Goal: Transaction & Acquisition: Book appointment/travel/reservation

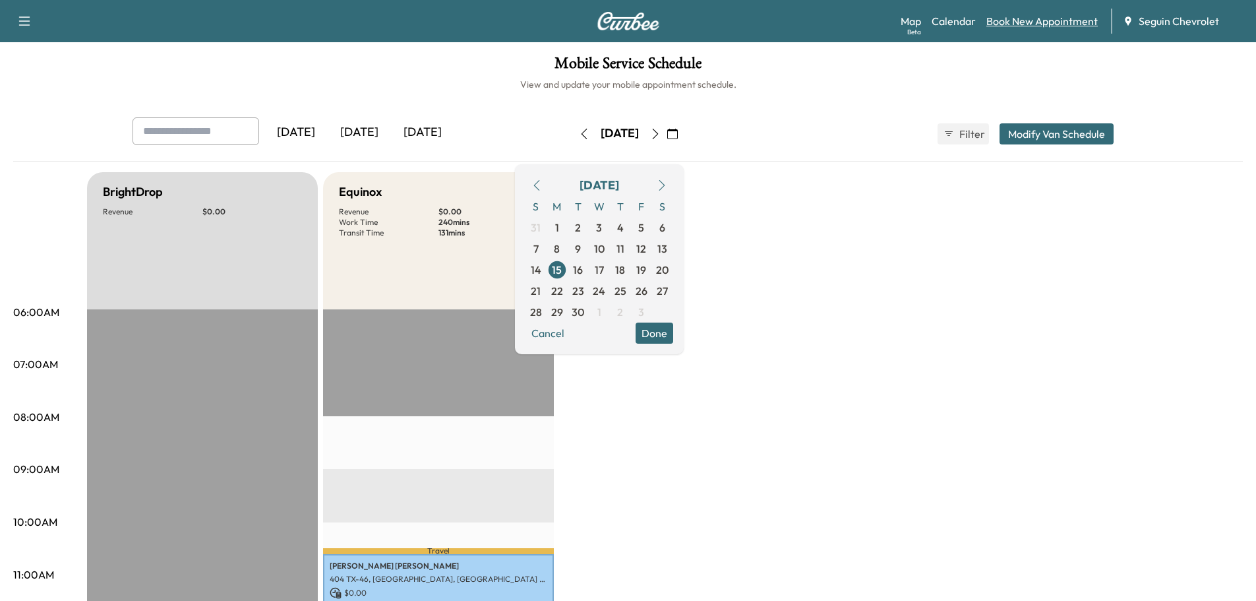
click at [1026, 24] on link "Book New Appointment" at bounding box center [1041, 21] width 111 height 16
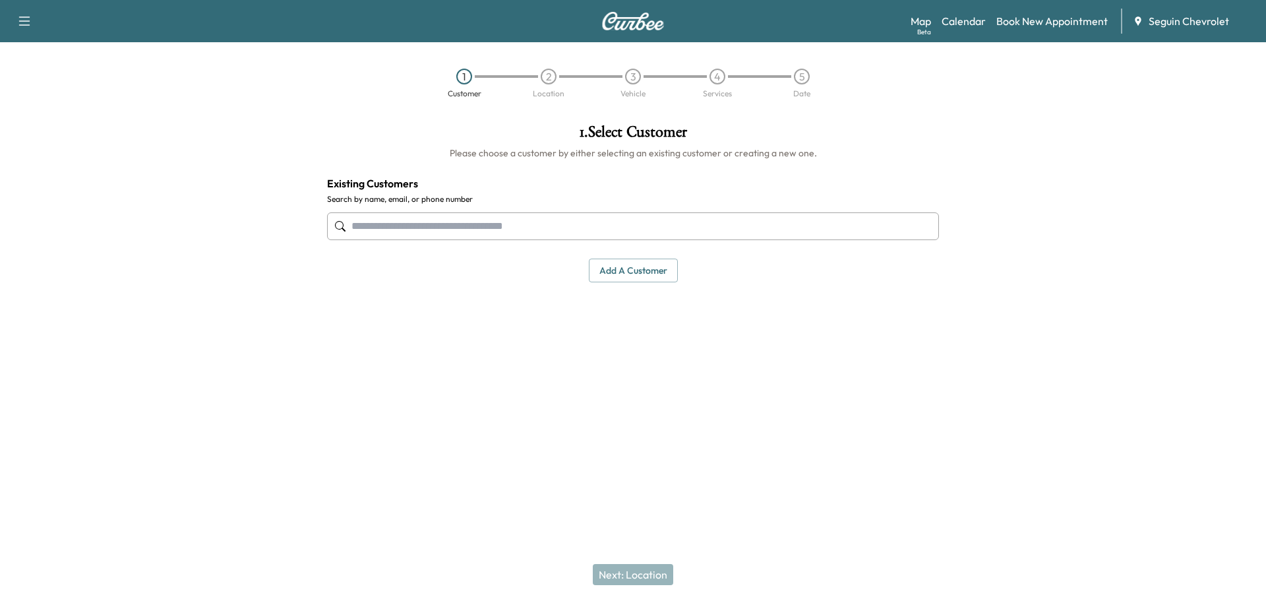
click at [443, 231] on input "text" at bounding box center [633, 226] width 612 height 28
click at [958, 22] on link "Calendar" at bounding box center [963, 21] width 44 height 16
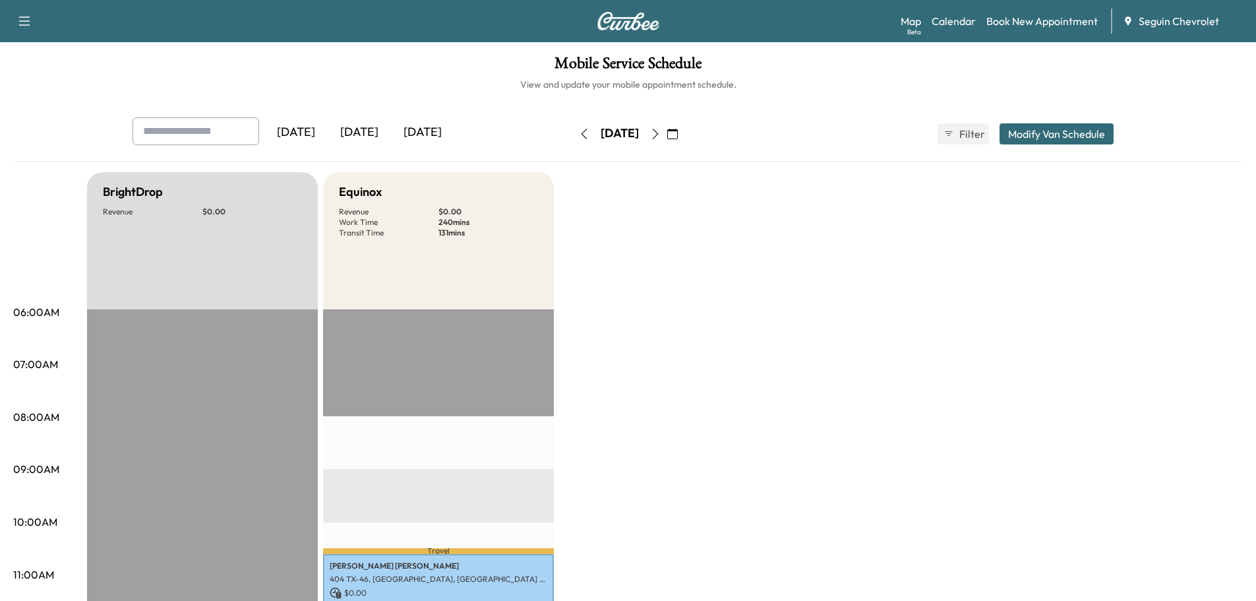
click at [430, 134] on div "[DATE]" at bounding box center [422, 132] width 63 height 30
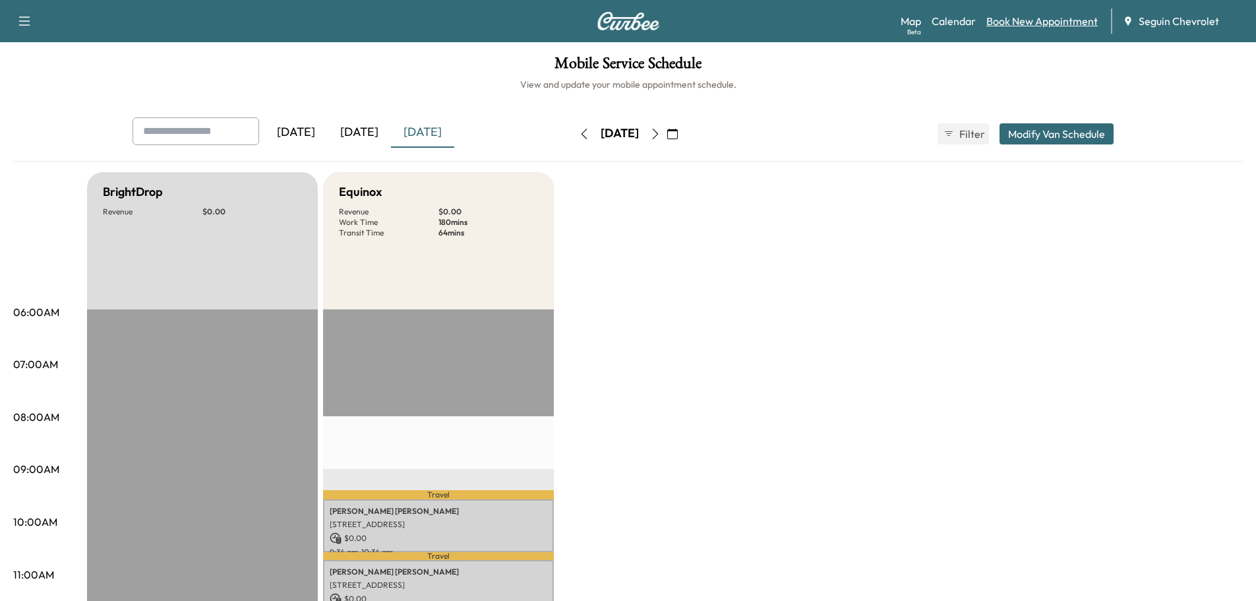
click at [1040, 23] on link "Book New Appointment" at bounding box center [1041, 21] width 111 height 16
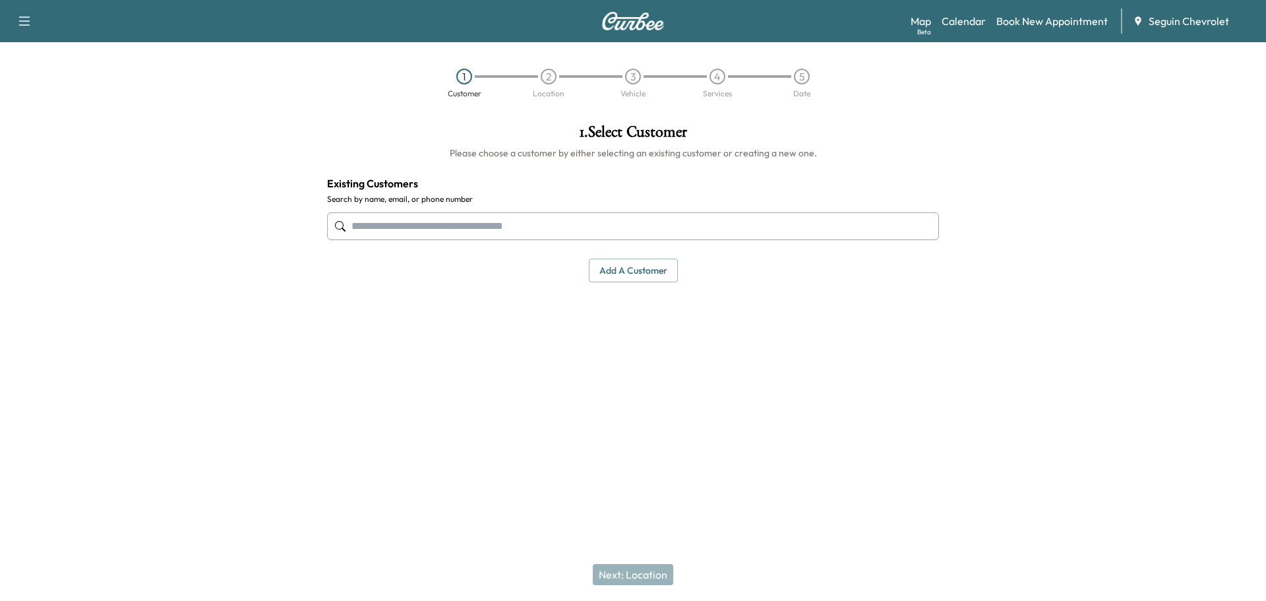
click at [465, 238] on input "text" at bounding box center [633, 226] width 612 height 28
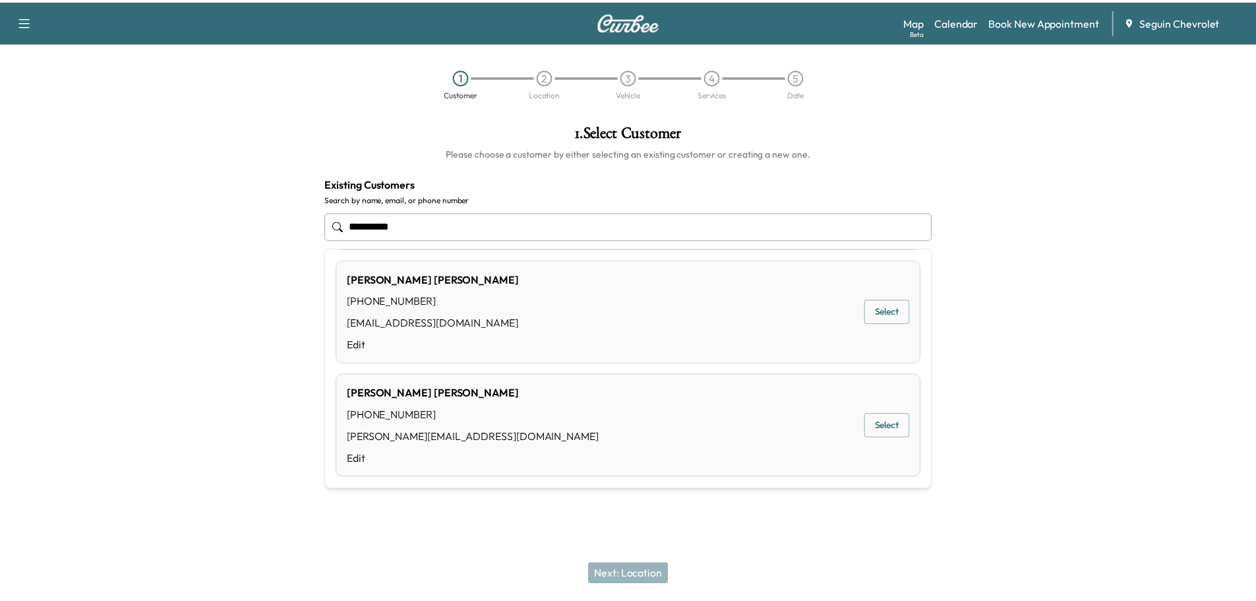
scroll to position [107, 0]
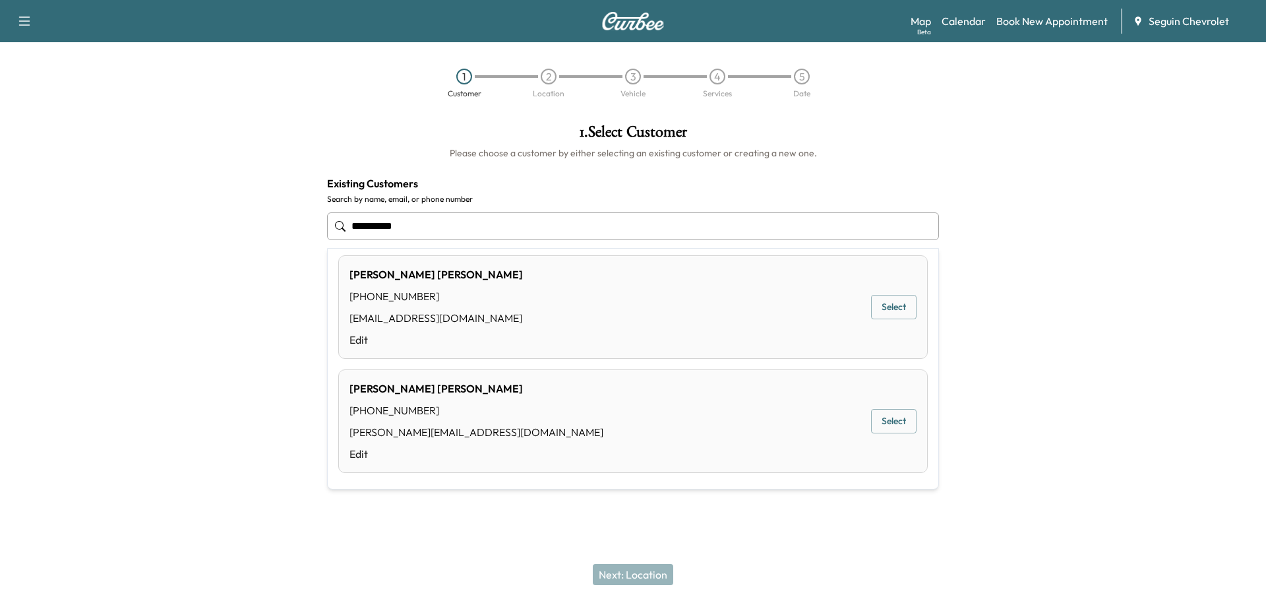
click at [877, 416] on button "Select" at bounding box center [893, 421] width 45 height 24
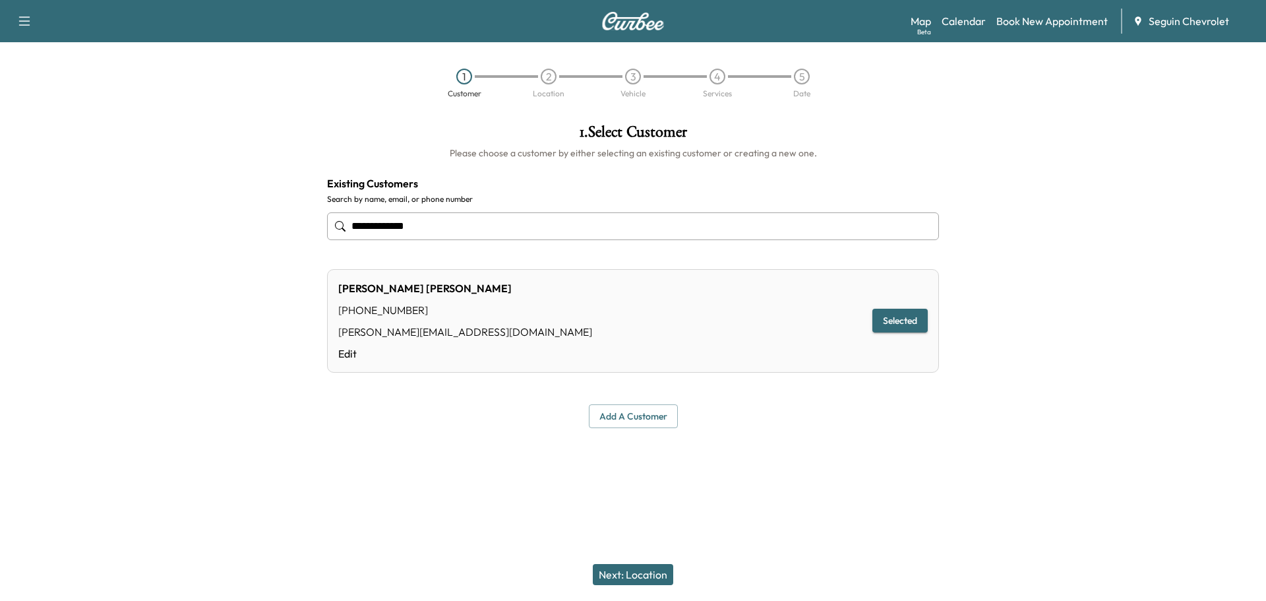
type input "**********"
click at [898, 317] on button "Selected" at bounding box center [899, 320] width 55 height 24
click at [651, 572] on button "Next: Location" at bounding box center [633, 574] width 80 height 21
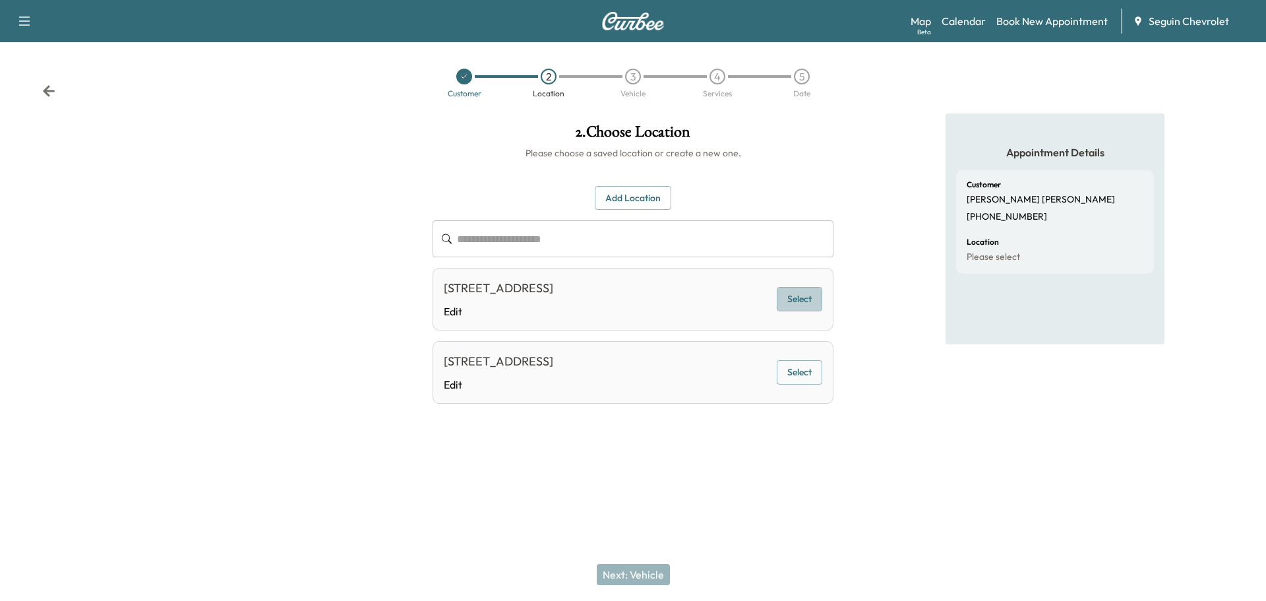
click at [798, 299] on button "Select" at bounding box center [799, 299] width 45 height 24
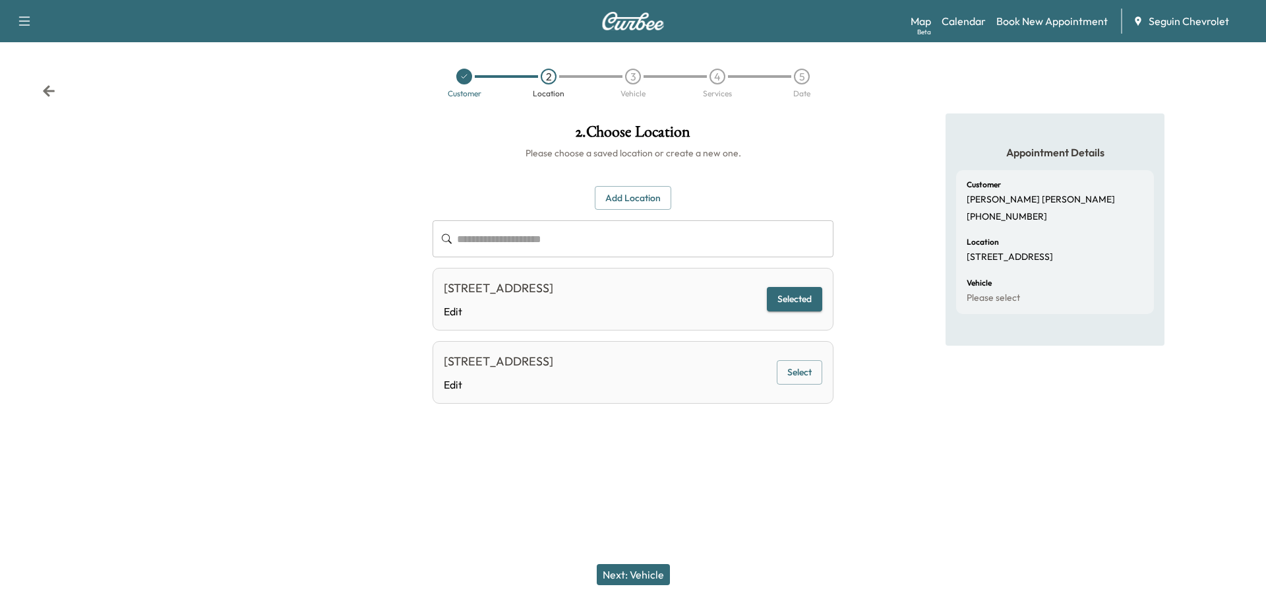
click at [641, 575] on button "Next: Vehicle" at bounding box center [633, 574] width 73 height 21
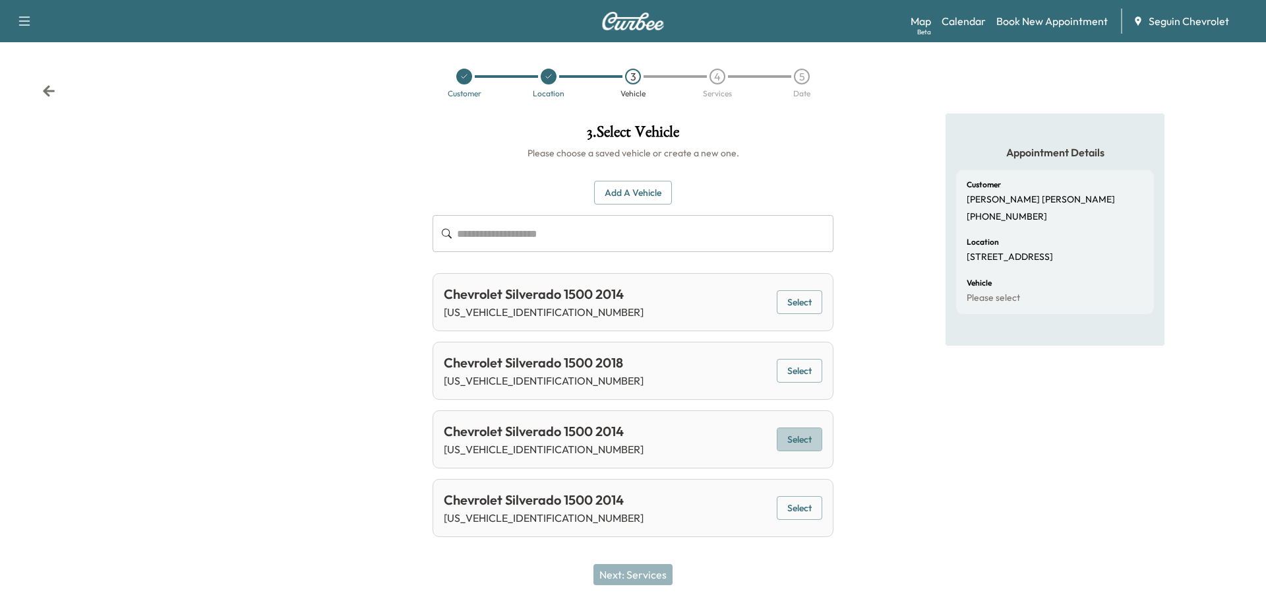
click at [803, 444] on button "Select" at bounding box center [799, 439] width 45 height 24
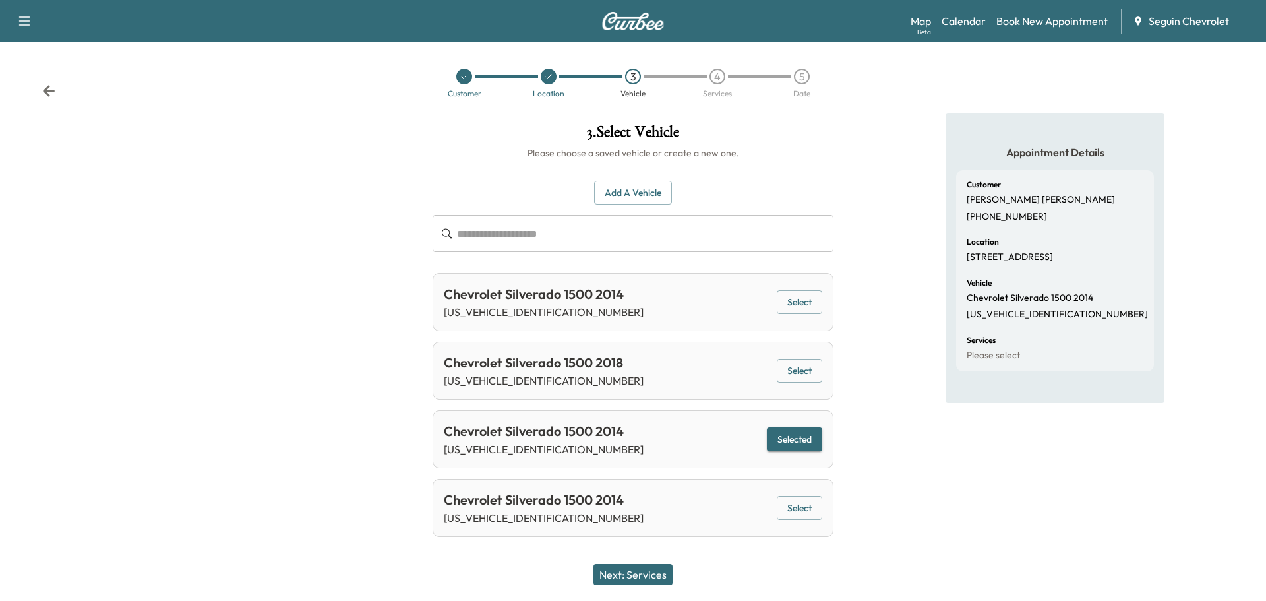
click at [648, 571] on button "Next: Services" at bounding box center [632, 574] width 79 height 21
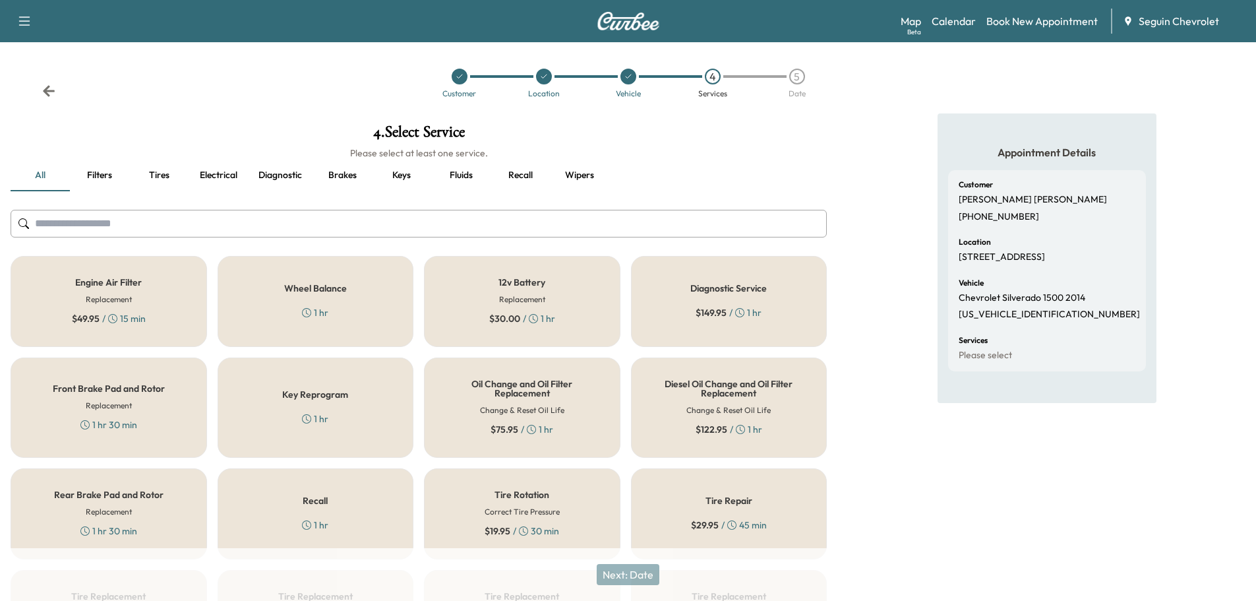
click at [353, 511] on div "Recall 1 hr" at bounding box center [316, 513] width 196 height 91
